Goal: Transaction & Acquisition: Purchase product/service

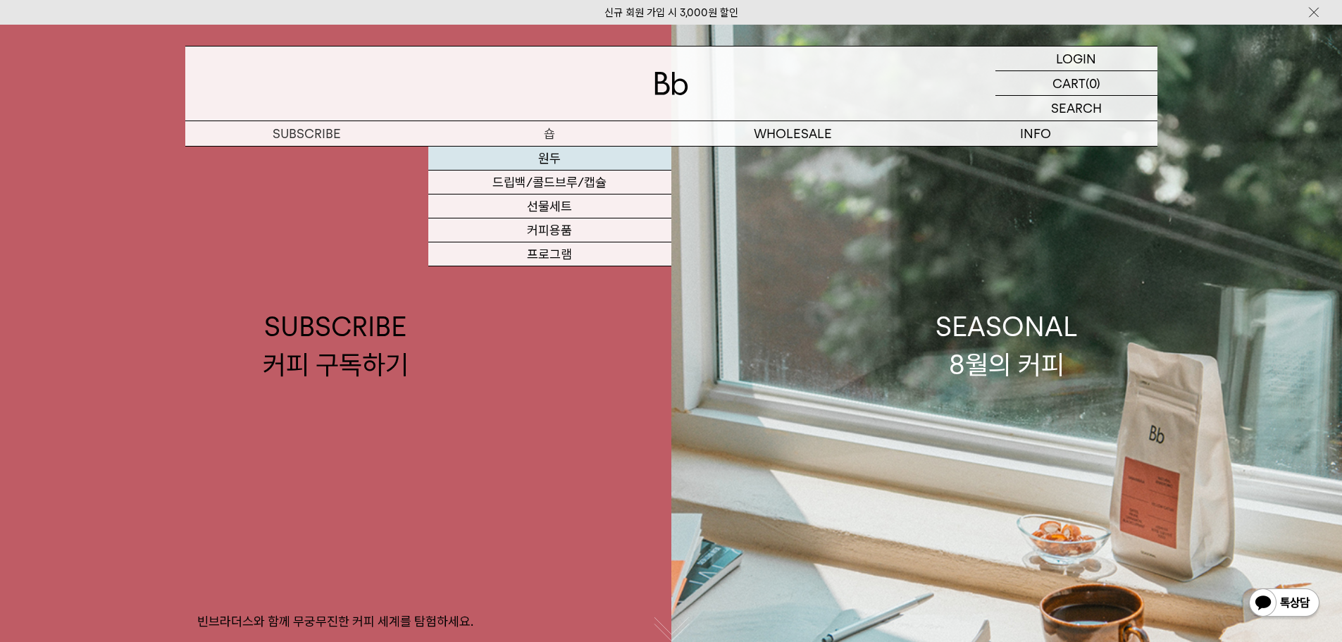
click at [564, 149] on link "원두" at bounding box center [549, 159] width 243 height 24
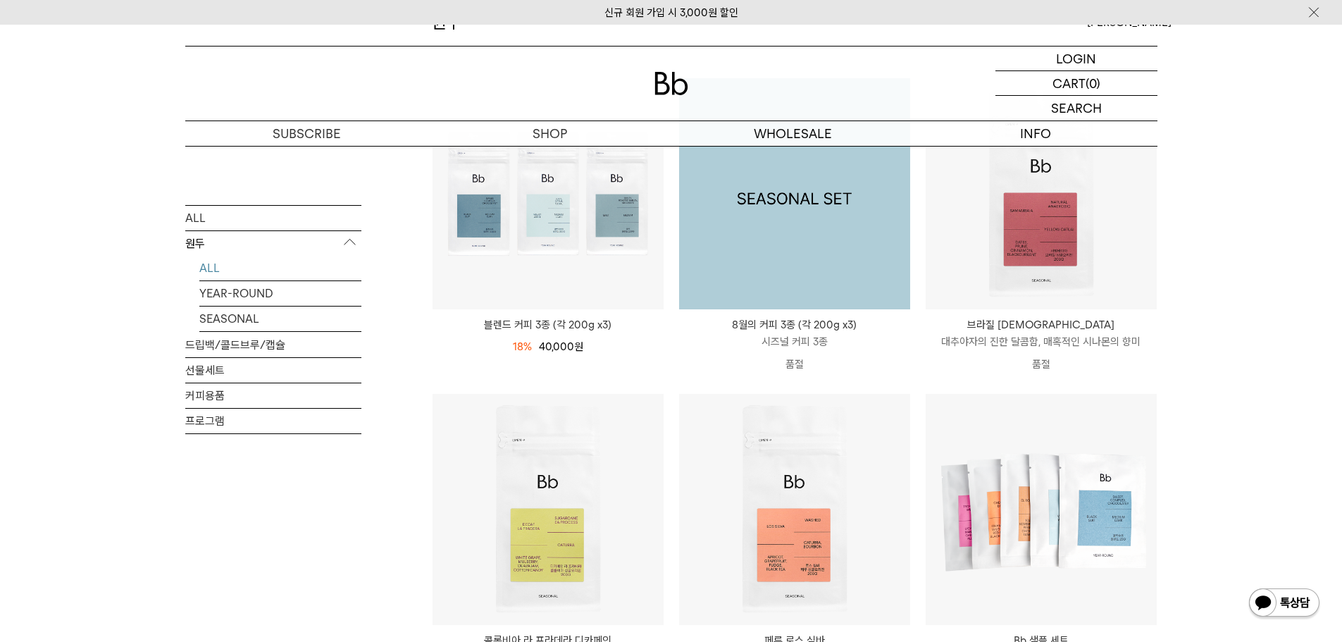
scroll to position [211, 0]
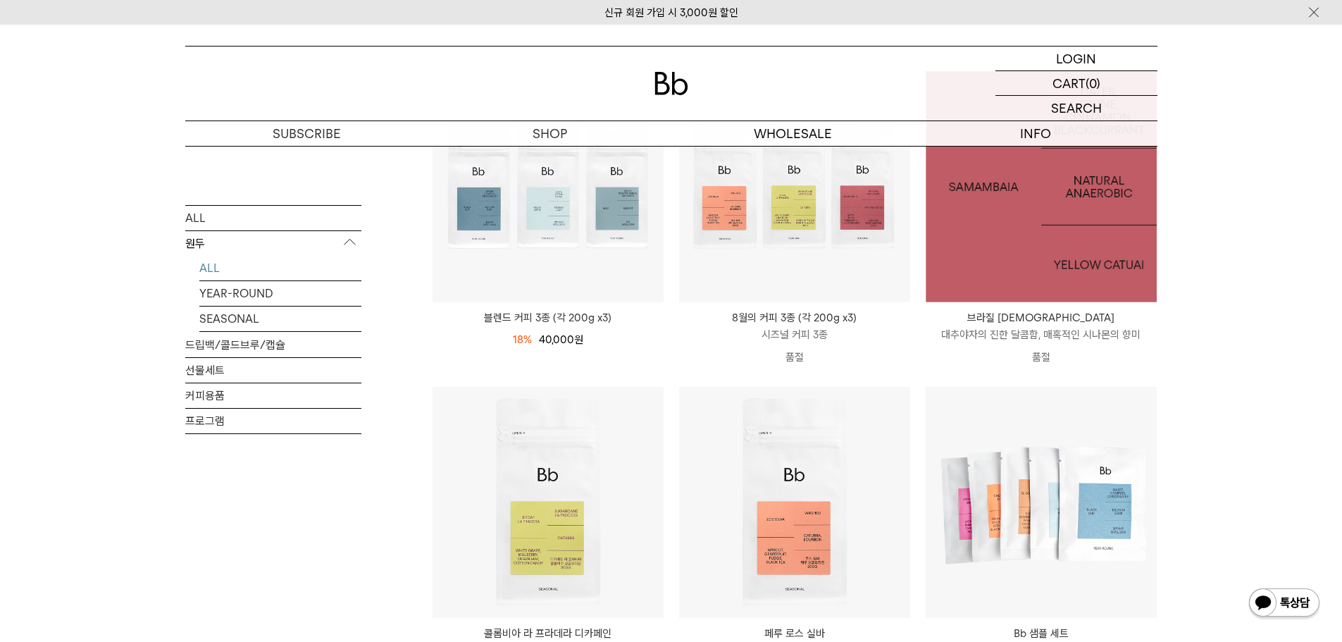
click at [988, 251] on img at bounding box center [1041, 186] width 231 height 231
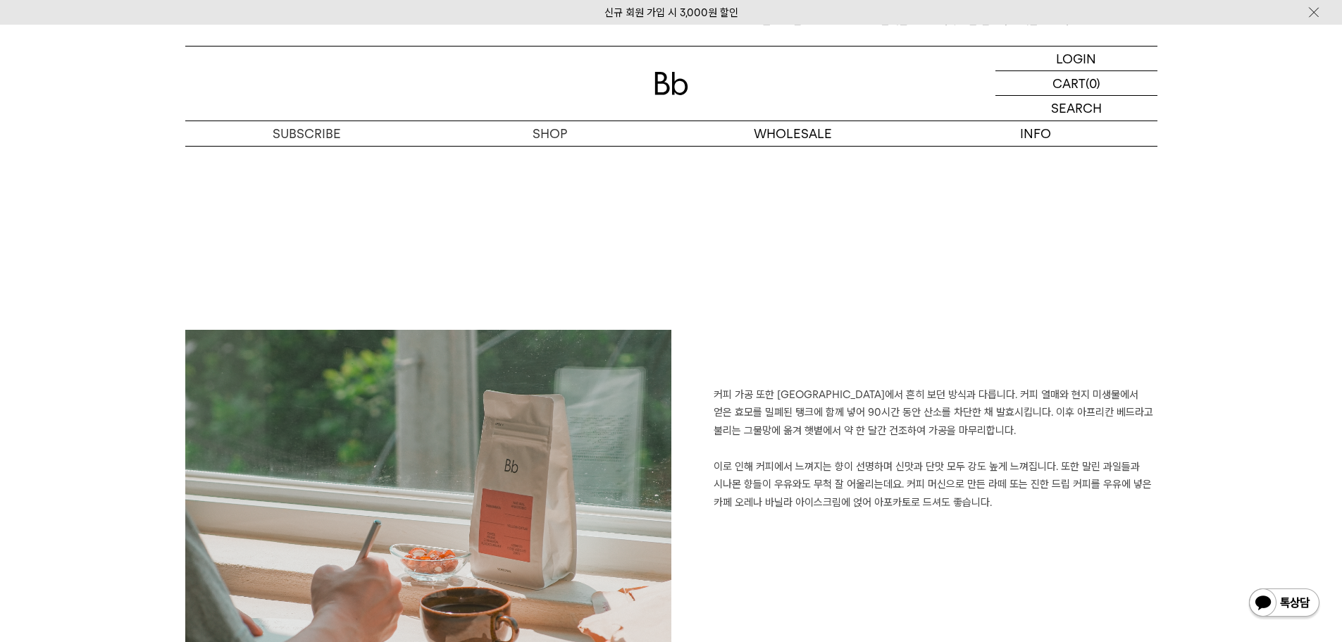
scroll to position [1479, 0]
